Goal: Book appointment/travel/reservation

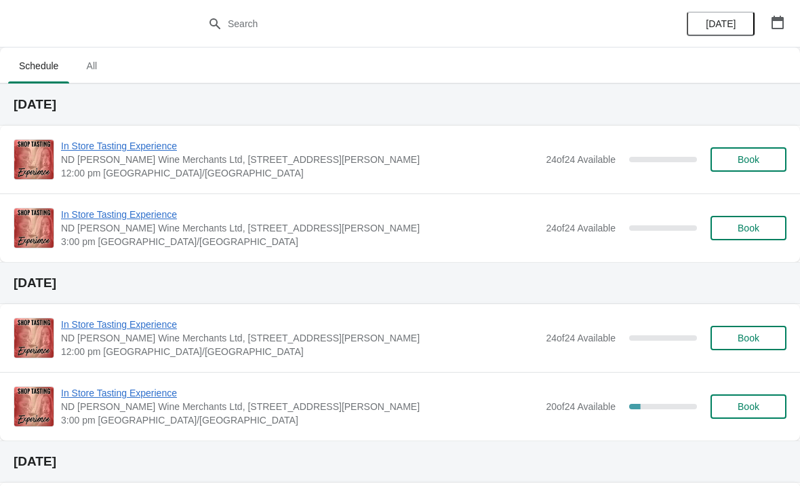
click at [781, 14] on button "button" at bounding box center [778, 22] width 24 height 24
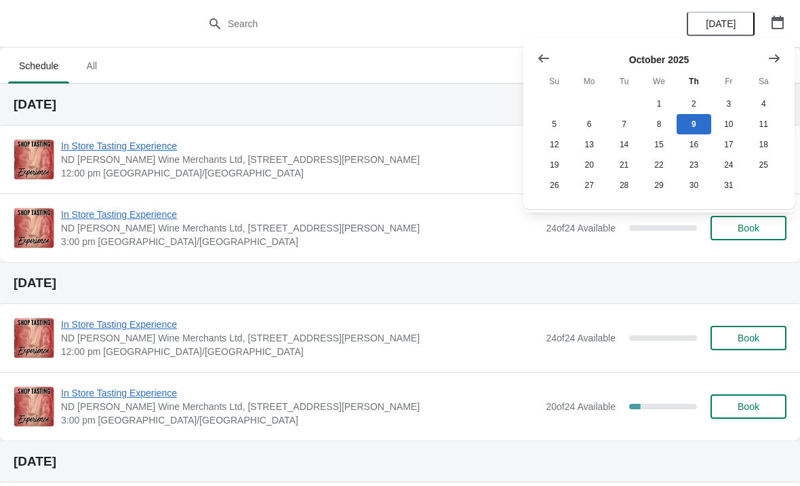
click at [778, 52] on icon "Show next month, November 2025" at bounding box center [775, 59] width 14 height 14
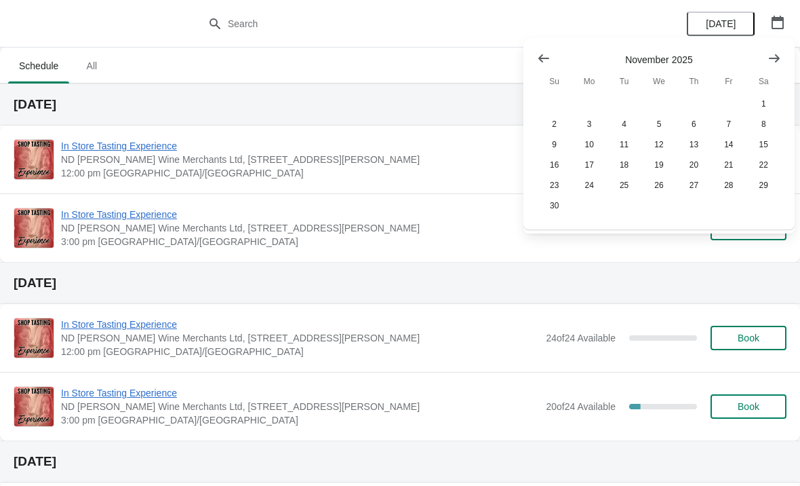
click at [775, 48] on button "Show next month, December 2025" at bounding box center [774, 58] width 24 height 24
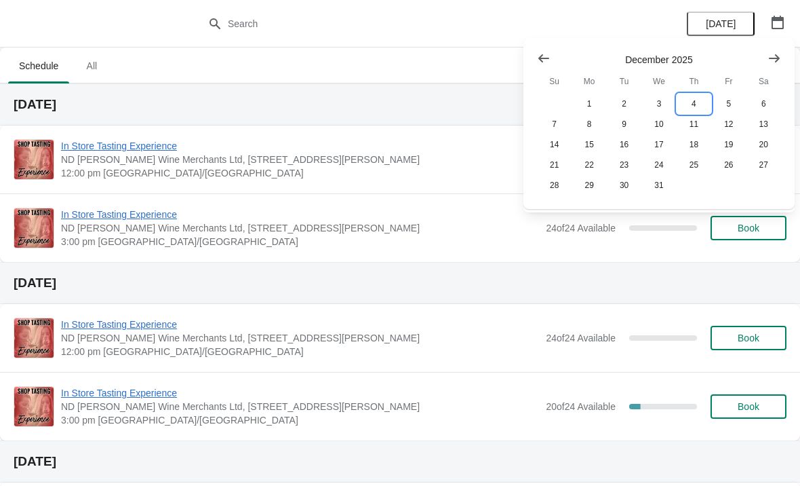
click at [695, 102] on button "4" at bounding box center [694, 104] width 35 height 20
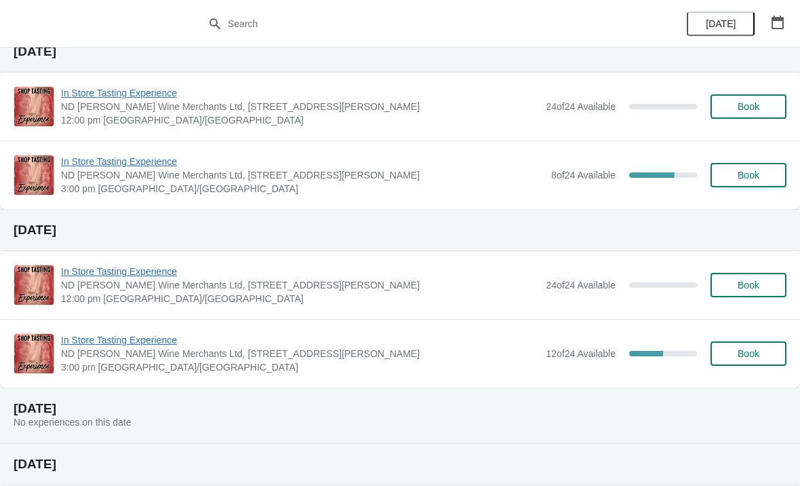
scroll to position [233, 0]
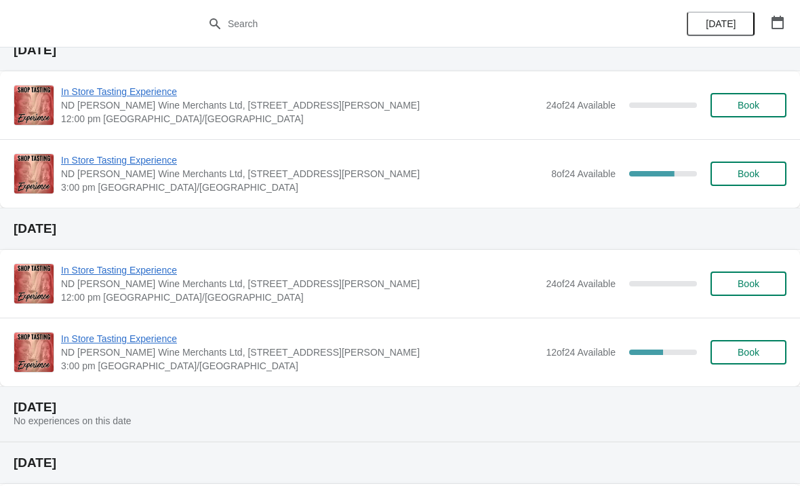
click at [165, 163] on span "In Store Tasting Experience" at bounding box center [303, 160] width 484 height 14
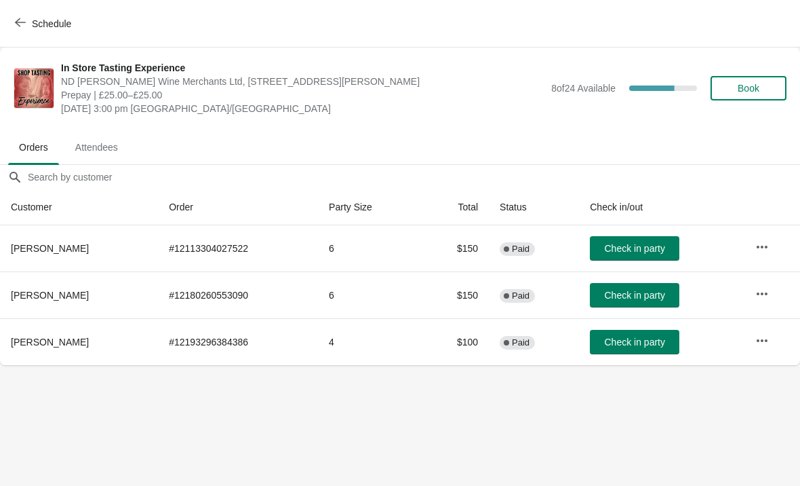
click at [20, 18] on icon "button" at bounding box center [20, 22] width 11 height 9
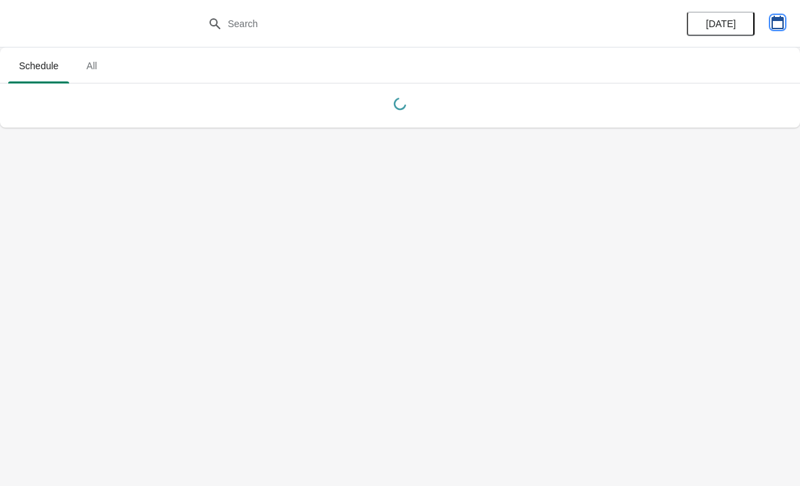
click at [778, 12] on button "button" at bounding box center [778, 22] width 24 height 24
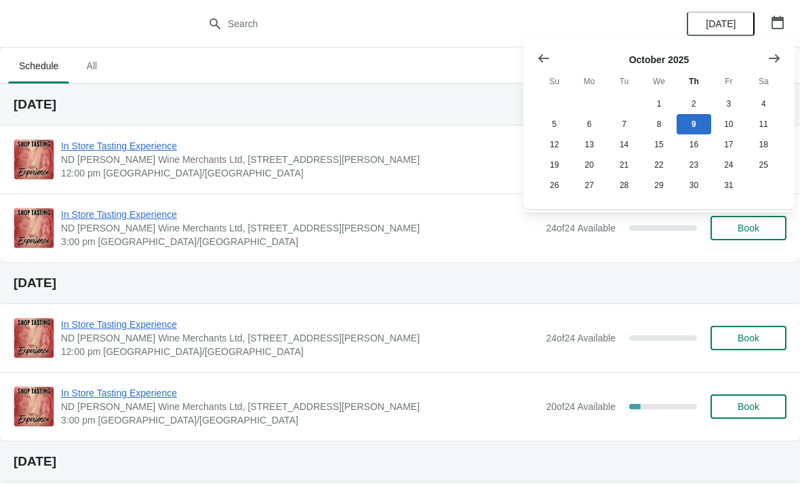
click at [778, 53] on icon "Show next month, November 2025" at bounding box center [775, 59] width 14 height 14
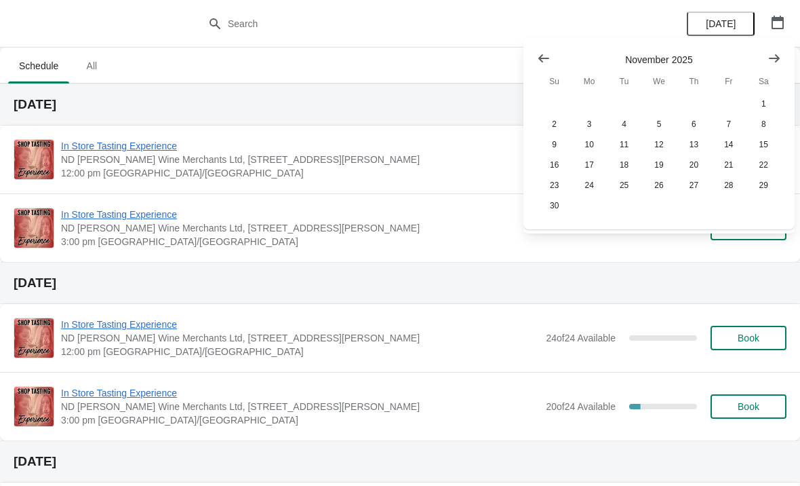
click at [779, 63] on icon "Show next month, December 2025" at bounding box center [775, 59] width 14 height 14
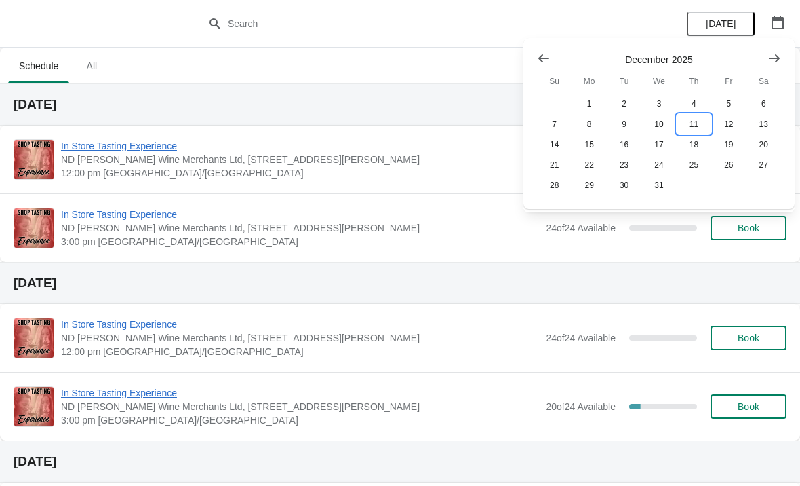
click at [699, 126] on button "11" at bounding box center [694, 124] width 35 height 20
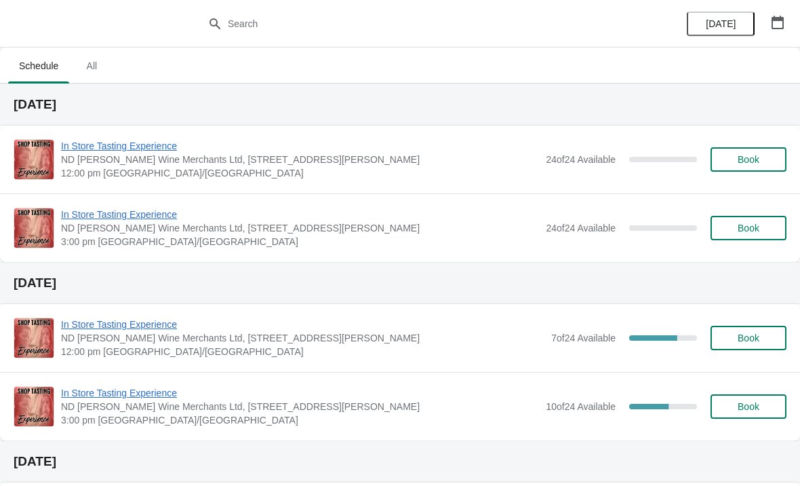
click at [174, 387] on span "In Store Tasting Experience" at bounding box center [300, 393] width 478 height 14
click at [781, 24] on icon "button" at bounding box center [778, 23] width 14 height 14
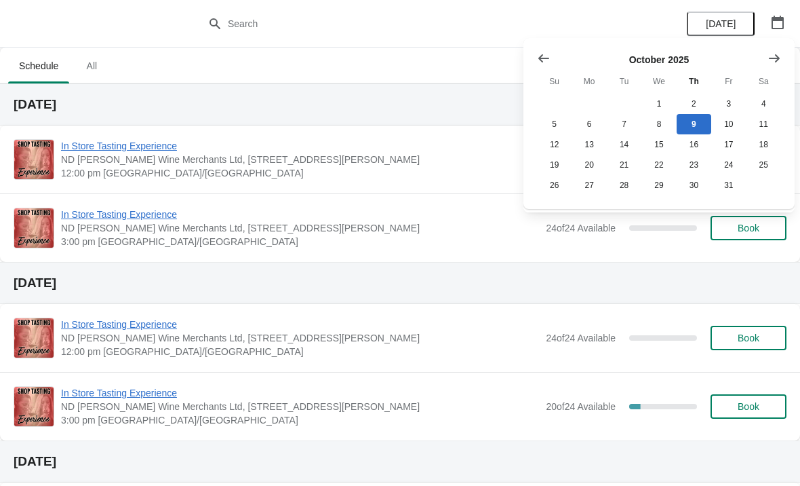
click at [777, 52] on icon "Show next month, November 2025" at bounding box center [775, 59] width 14 height 14
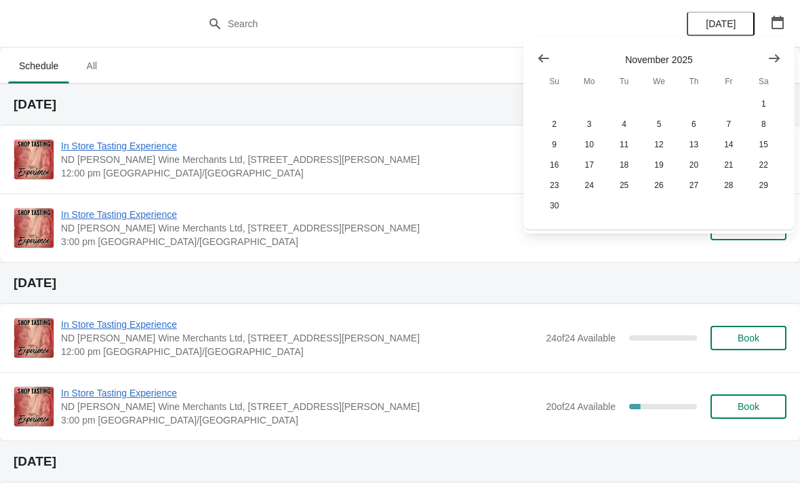
click at [777, 46] on button "Show next month, December 2025" at bounding box center [774, 58] width 24 height 24
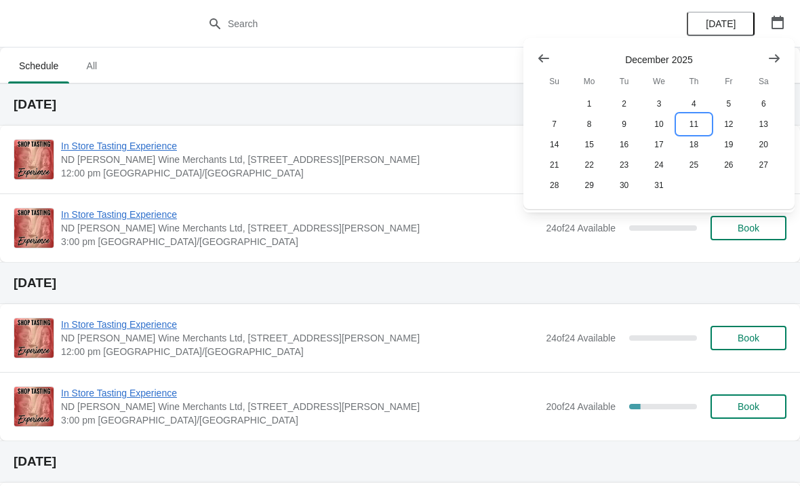
click at [696, 119] on button "11" at bounding box center [694, 124] width 35 height 20
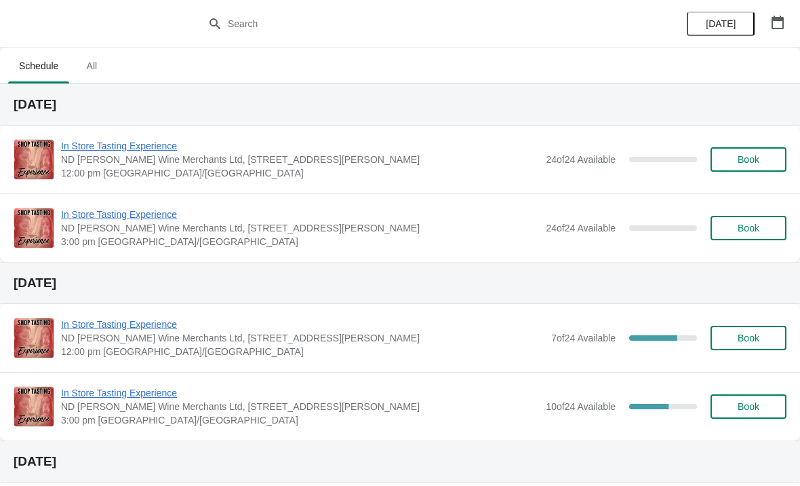
click at [783, 24] on icon "button" at bounding box center [778, 23] width 12 height 14
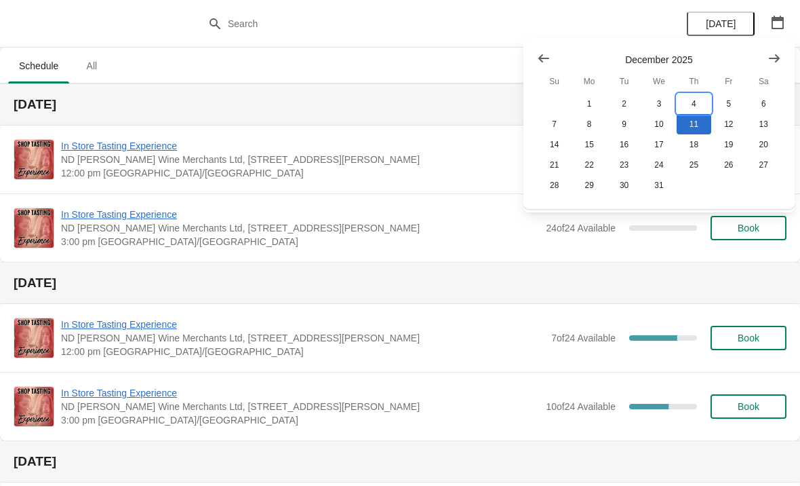
click at [698, 94] on button "4" at bounding box center [694, 104] width 35 height 20
